Goal: Information Seeking & Learning: Learn about a topic

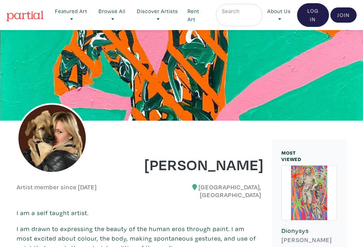
click at [92, 19] on link "Discover Artists" at bounding box center [71, 15] width 42 height 23
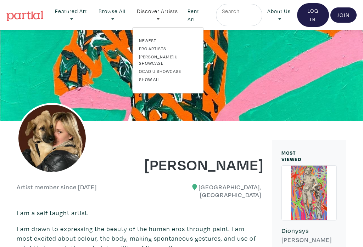
click at [155, 38] on link "Newest" at bounding box center [168, 40] width 58 height 6
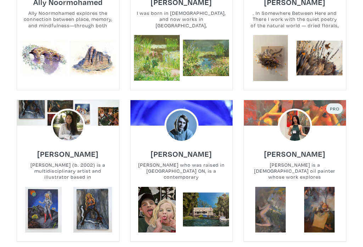
scroll to position [229, 0]
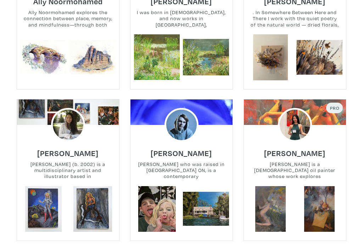
click at [329, 164] on small "Ruobing Liao is a Toronto-based oil painter whose work explores female emotion,…" at bounding box center [295, 170] width 102 height 19
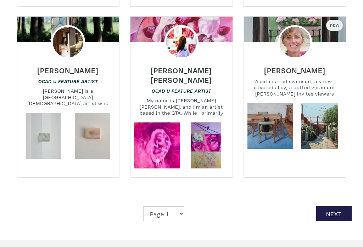
scroll to position [1423, 0]
click at [173, 130] on link at bounding box center [157, 146] width 46 height 46
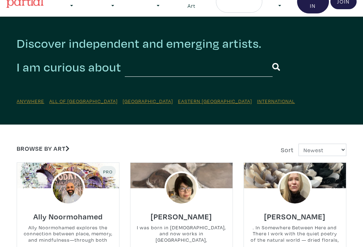
scroll to position [0, 0]
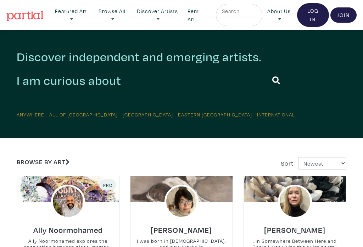
click at [92, 15] on link "Discover Artists" at bounding box center [71, 15] width 42 height 23
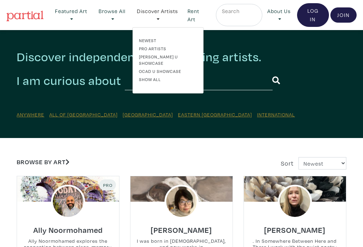
click at [166, 47] on link "Pro artists" at bounding box center [168, 48] width 58 height 6
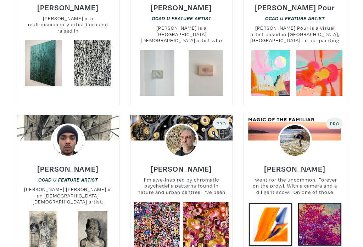
scroll to position [1364, 0]
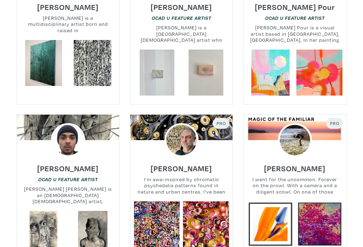
click at [212, 217] on link at bounding box center [206, 225] width 46 height 46
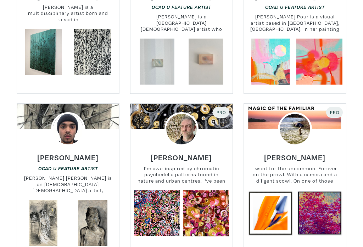
click at [332, 202] on link at bounding box center [319, 214] width 46 height 46
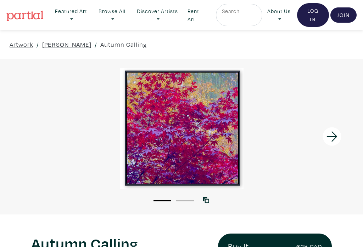
click at [92, 19] on link "Browse All" at bounding box center [71, 15] width 42 height 23
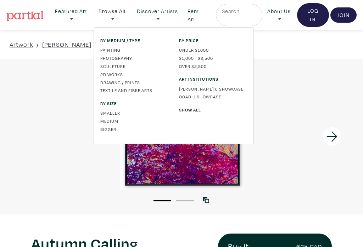
click at [112, 130] on link "Bigger" at bounding box center [134, 129] width 68 height 6
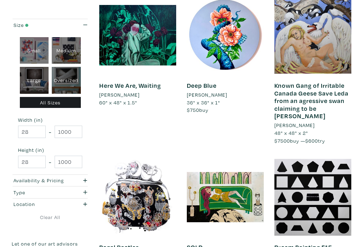
scroll to position [437, 0]
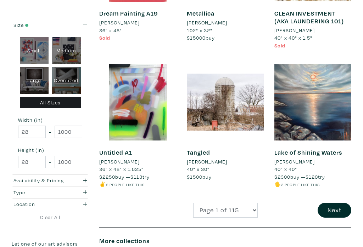
click at [342, 203] on button "Next" at bounding box center [335, 210] width 34 height 15
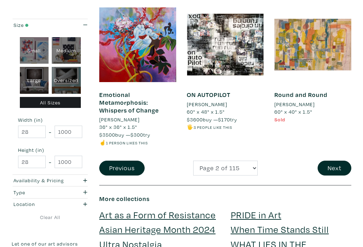
click at [339, 161] on button "Next" at bounding box center [335, 168] width 34 height 15
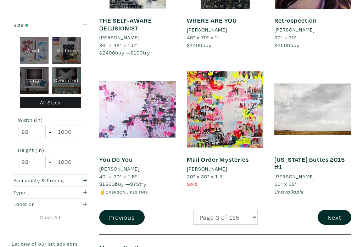
scroll to position [1112, 0]
click at [338, 210] on button "Next" at bounding box center [335, 217] width 34 height 15
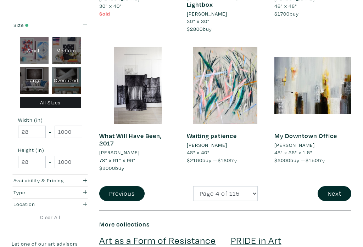
scroll to position [1122, 0]
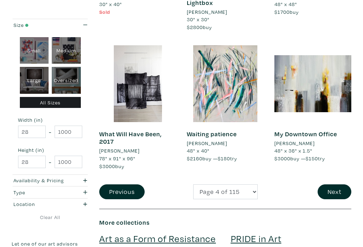
click at [337, 185] on button "Next" at bounding box center [335, 192] width 34 height 15
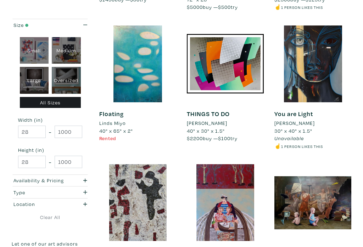
scroll to position [277, 0]
click at [67, 81] on div "Oversized" at bounding box center [66, 80] width 29 height 27
type input "48"
type input "698.5"
type input "48"
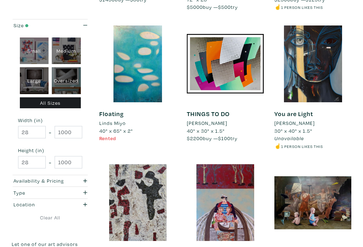
type input "927.1"
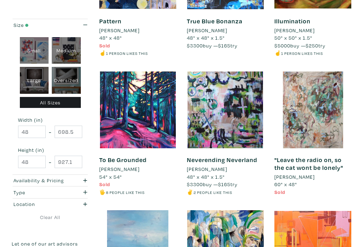
scroll to position [232, 0]
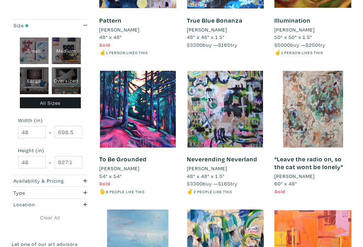
click at [146, 110] on div at bounding box center [137, 109] width 77 height 77
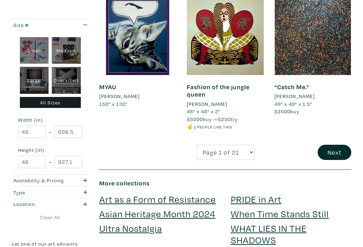
scroll to position [1147, 0]
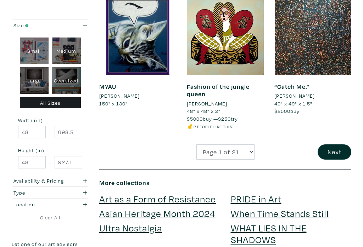
click at [337, 145] on button "Next" at bounding box center [335, 152] width 34 height 15
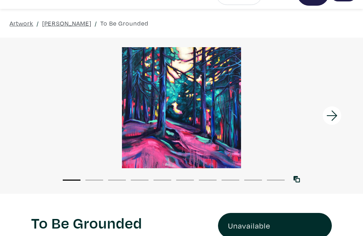
scroll to position [17, 0]
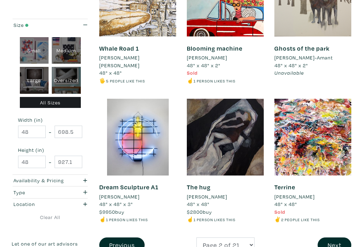
scroll to position [1054, 0]
click at [337, 239] on button "Next" at bounding box center [335, 245] width 34 height 15
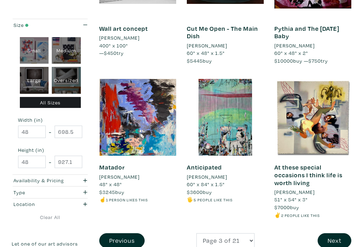
scroll to position [1074, 0]
click at [331, 238] on button "Next" at bounding box center [335, 241] width 34 height 15
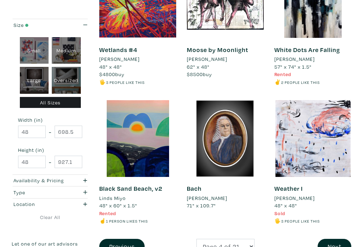
scroll to position [1053, 0]
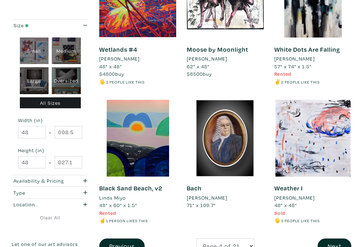
click at [336, 240] on button "Next" at bounding box center [335, 246] width 34 height 15
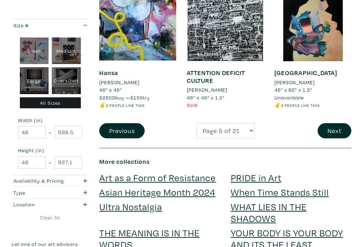
click at [339, 123] on button "Next" at bounding box center [335, 130] width 34 height 15
click at [335, 123] on button "Next" at bounding box center [335, 130] width 34 height 15
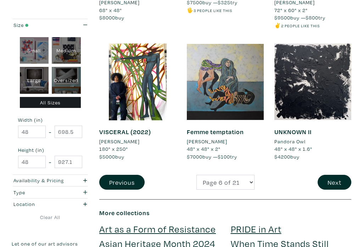
scroll to position [1120, 0]
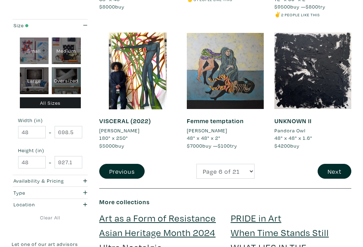
click at [340, 164] on button "Next" at bounding box center [335, 171] width 34 height 15
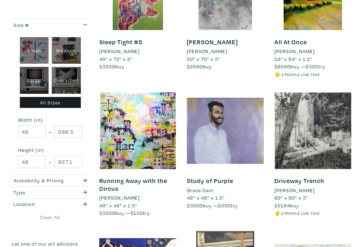
scroll to position [651, 0]
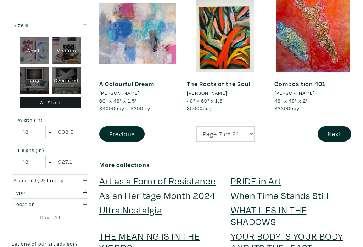
click at [339, 127] on button "Next" at bounding box center [335, 134] width 34 height 15
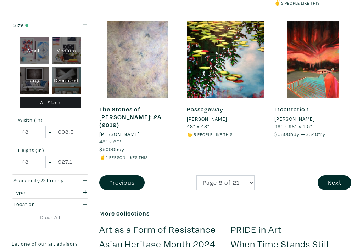
scroll to position [1132, 0]
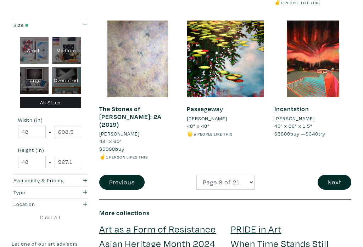
click at [334, 175] on button "Next" at bounding box center [335, 182] width 34 height 15
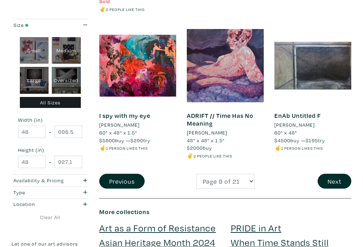
scroll to position [1150, 0]
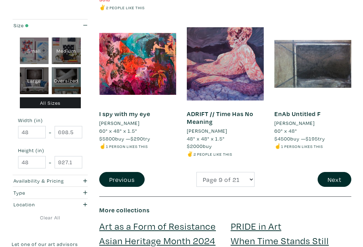
click at [336, 172] on button "Next" at bounding box center [335, 179] width 34 height 15
